Goal: Navigation & Orientation: Find specific page/section

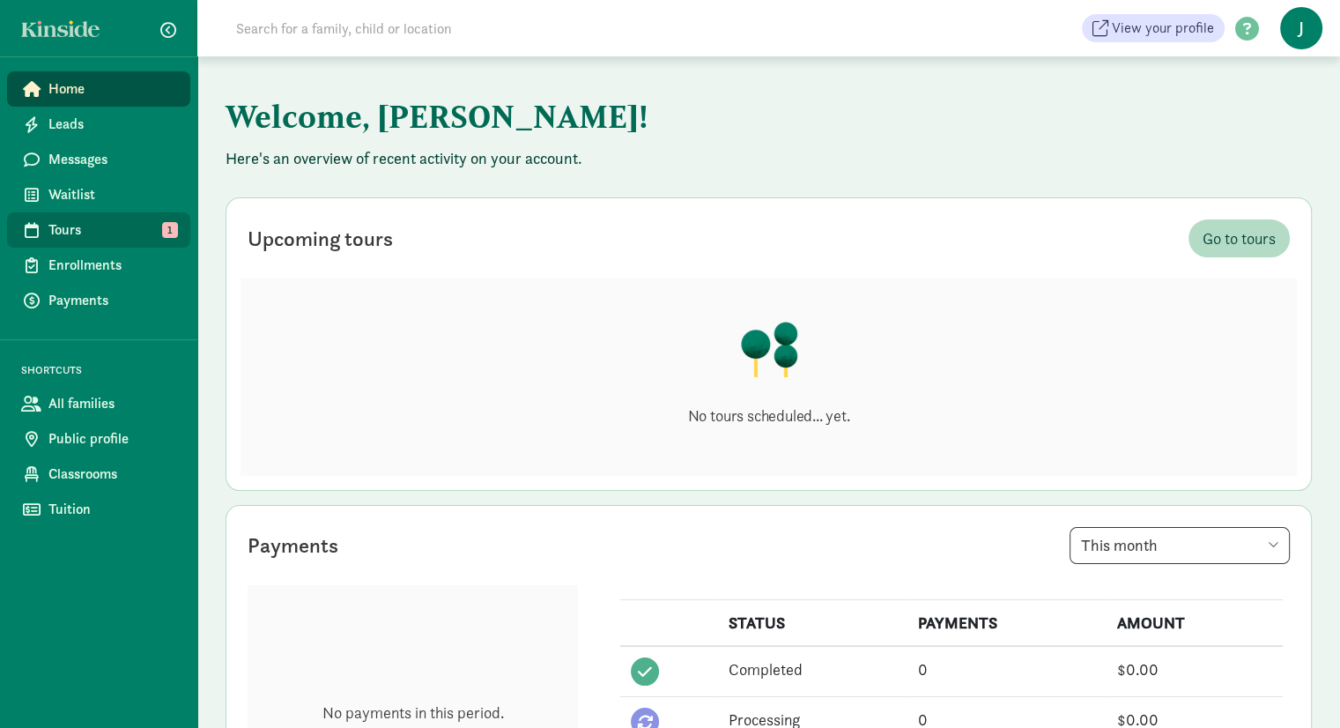
click at [159, 233] on span "Tours" at bounding box center [112, 229] width 128 height 21
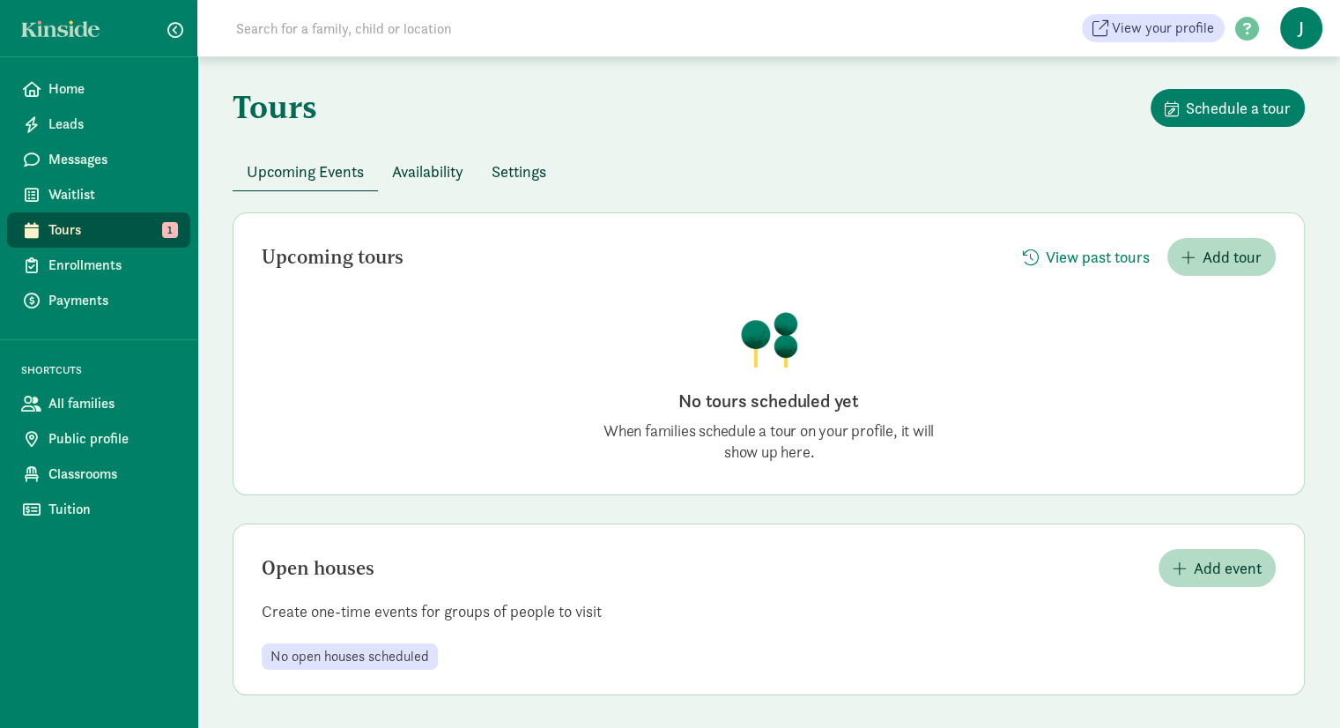
scroll to position [4, 0]
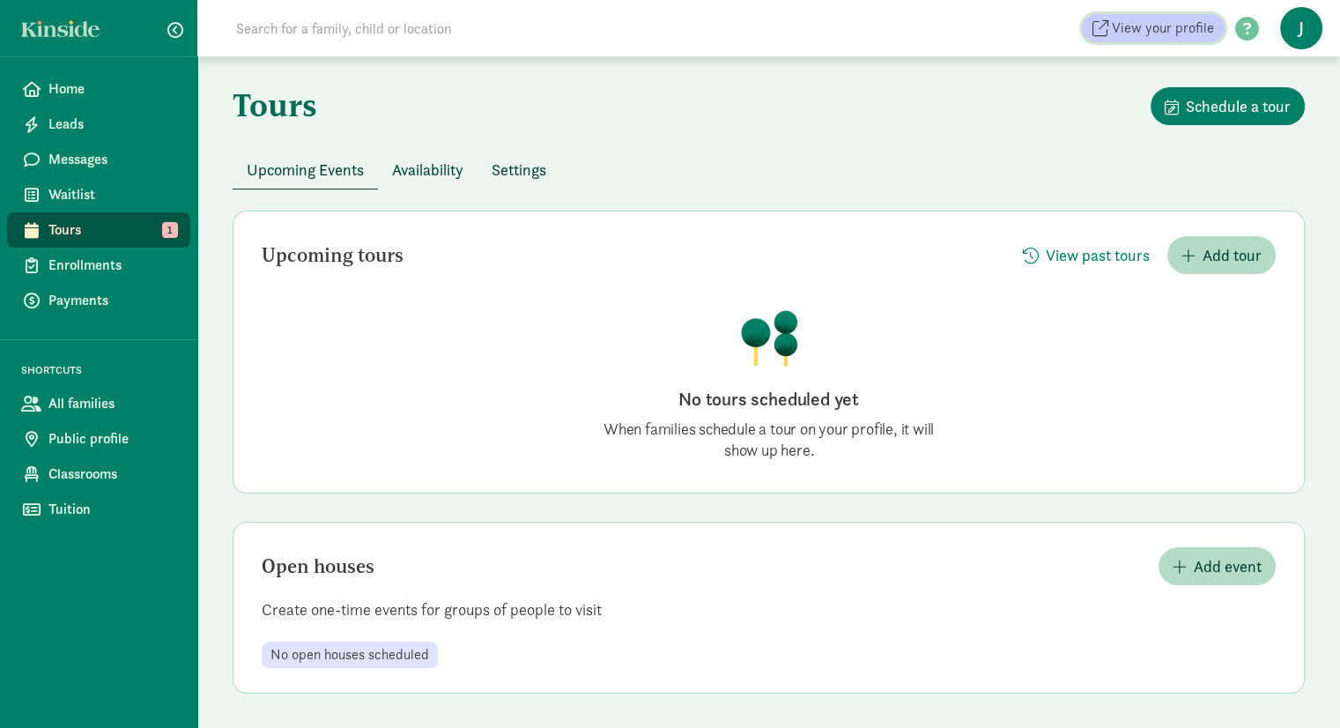
click at [1157, 35] on span "View your profile" at bounding box center [1163, 28] width 102 height 21
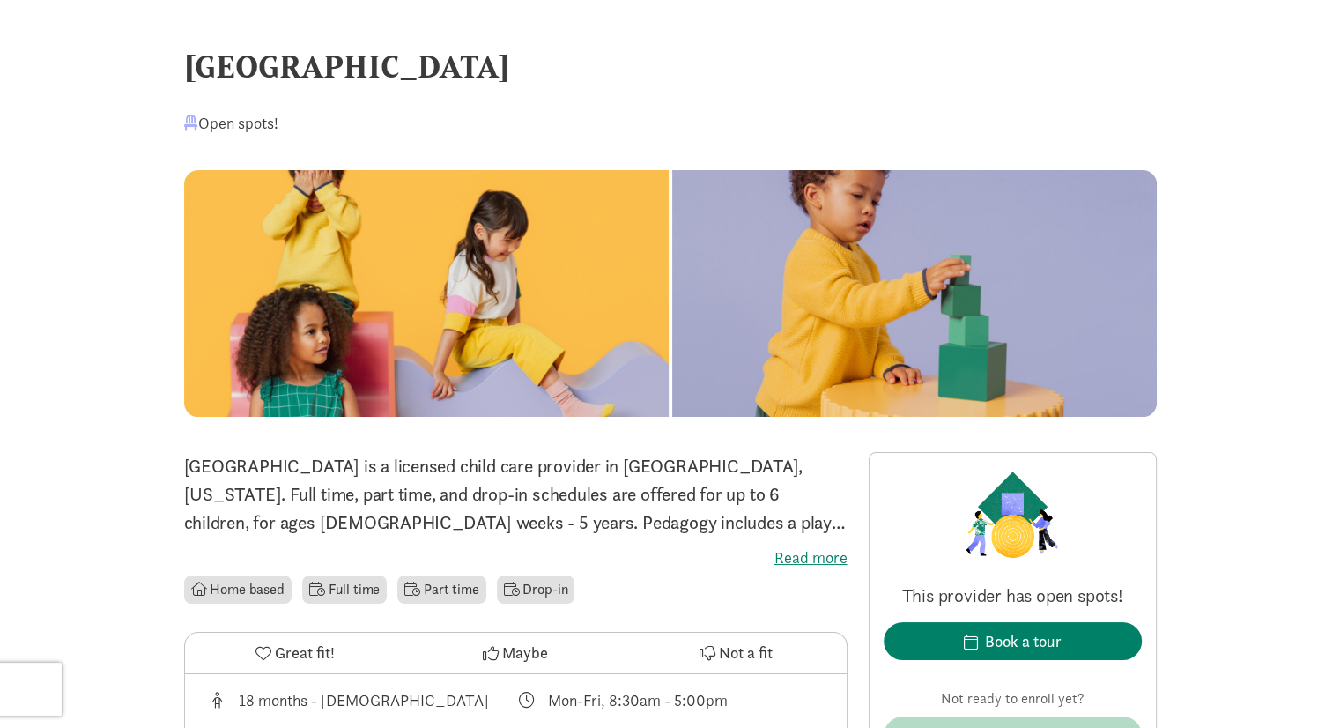
drag, startPoint x: 1262, startPoint y: 394, endPoint x: 1316, endPoint y: -77, distance: 473.5
drag, startPoint x: 1210, startPoint y: 502, endPoint x: 1269, endPoint y: 240, distance: 268.2
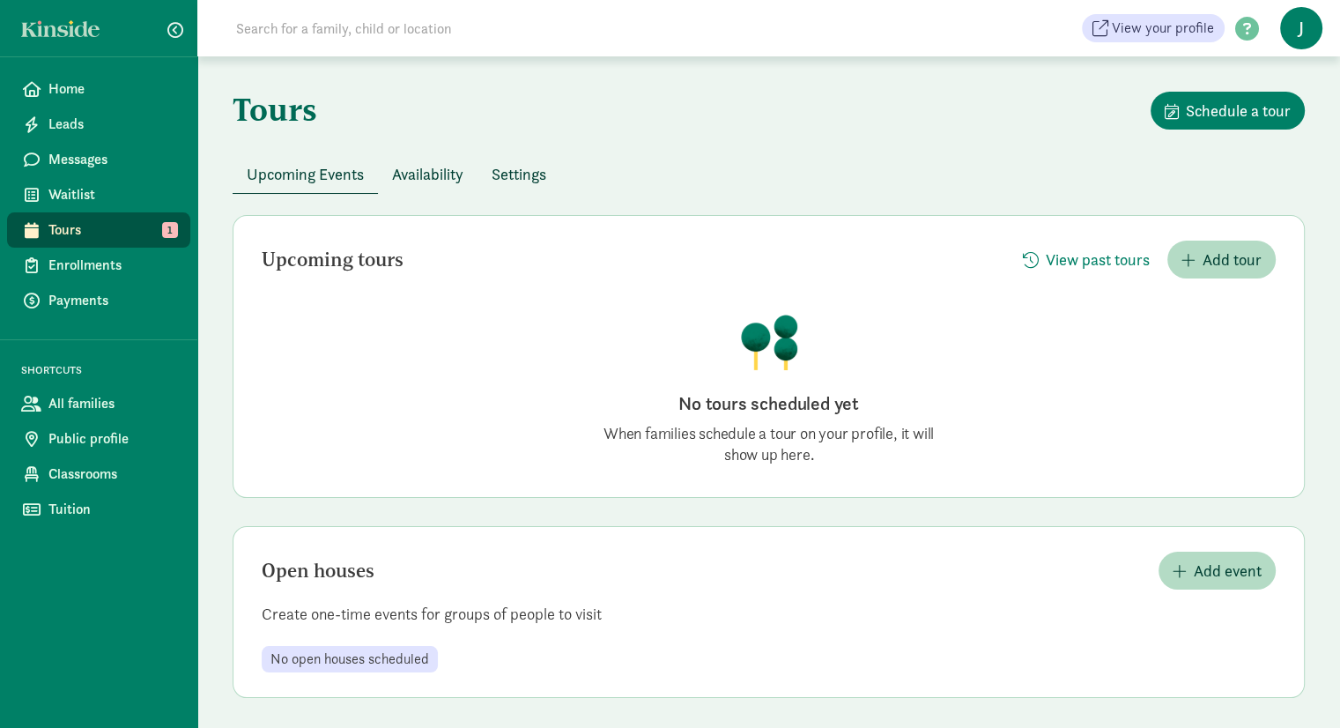
scroll to position [4, 0]
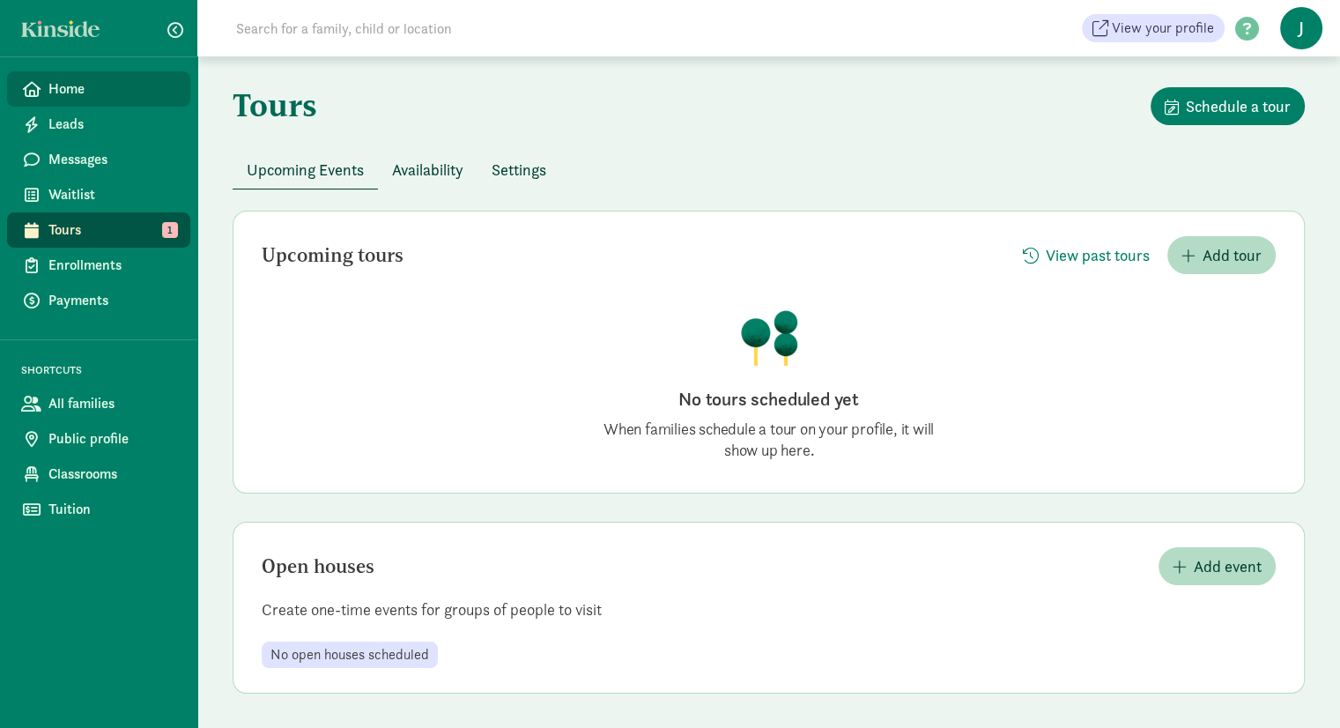
click at [107, 103] on link "Home" at bounding box center [98, 88] width 183 height 35
